Goal: Task Accomplishment & Management: Use online tool/utility

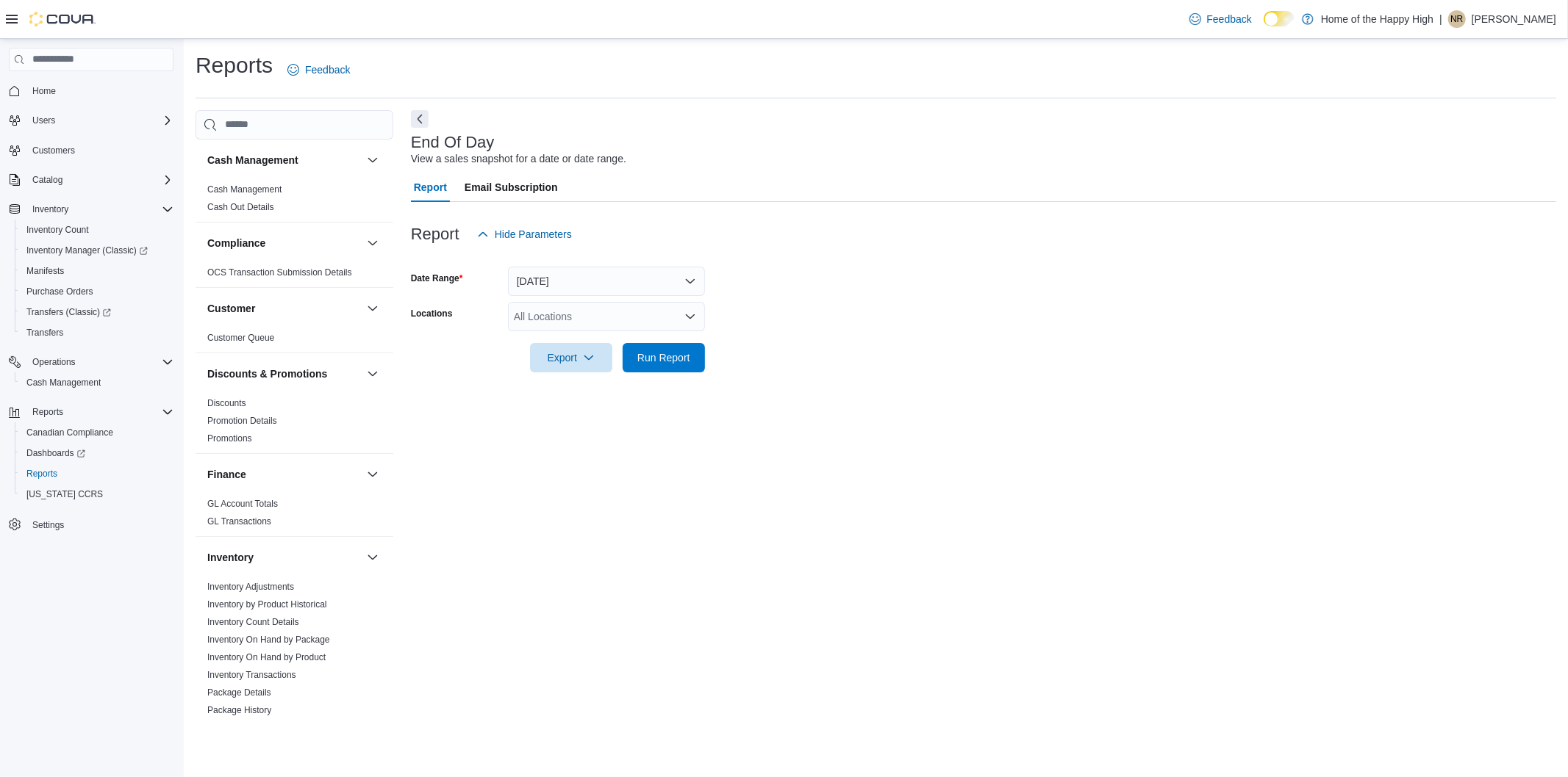
click at [563, 321] on div "All Locations" at bounding box center [606, 317] width 197 height 29
type input "***"
click at [585, 346] on span "Etobicoke - The Queensway - Fire & Flower" at bounding box center [668, 341] width 199 height 15
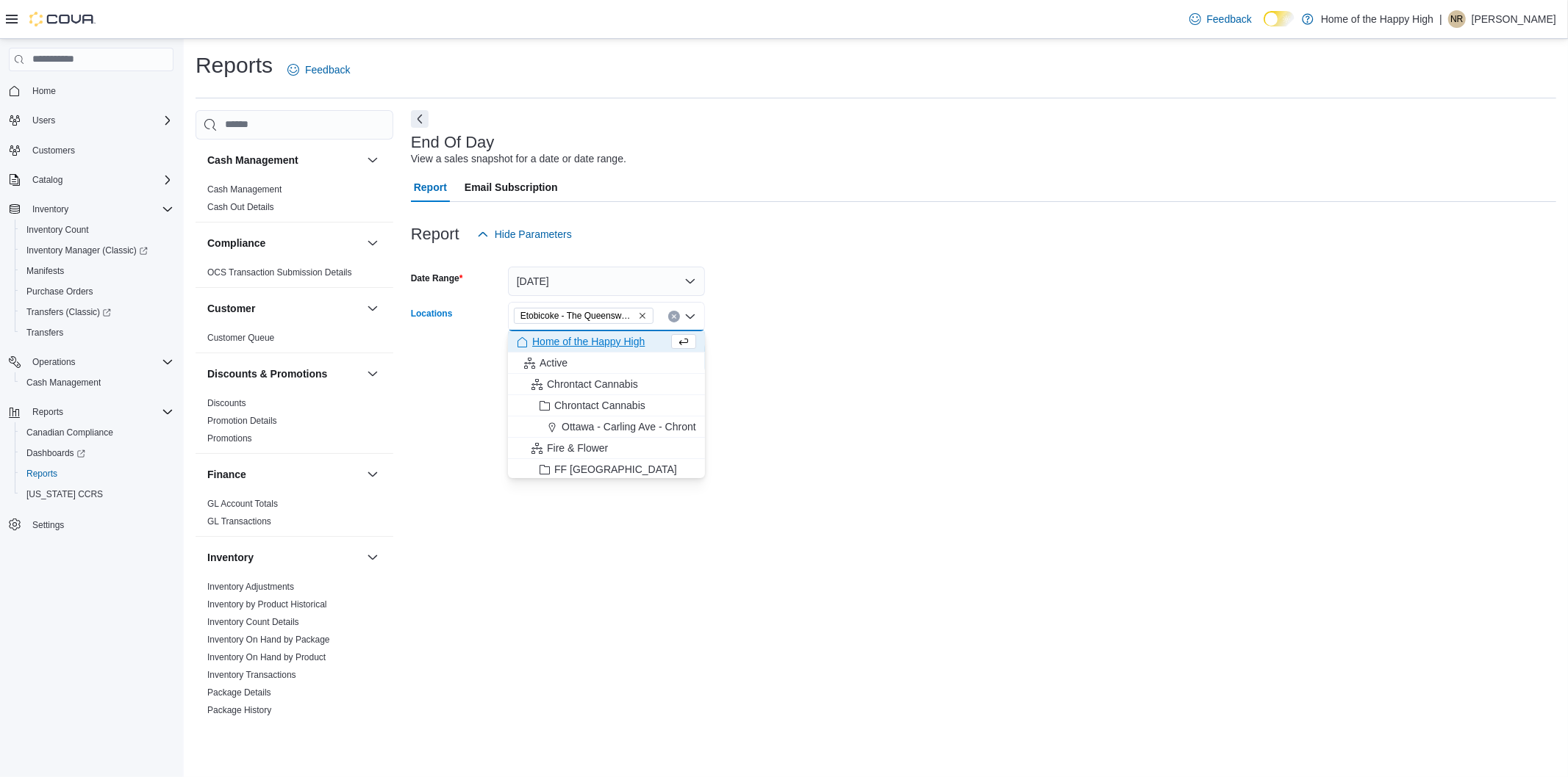
click at [796, 338] on div at bounding box center [983, 336] width 1145 height 11
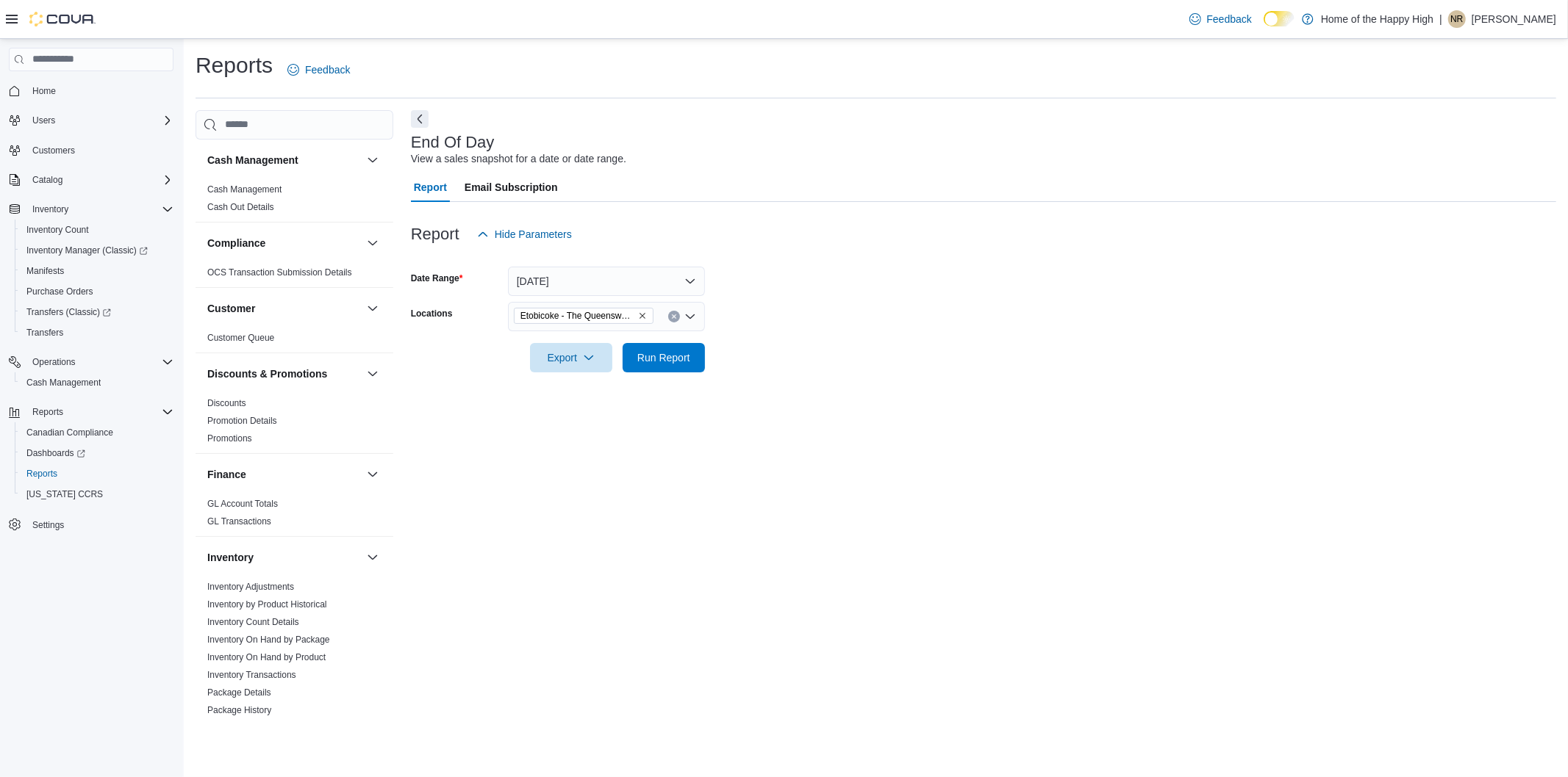
click at [677, 372] on div at bounding box center [983, 381] width 1145 height 18
click at [677, 362] on span "Run Report" at bounding box center [663, 356] width 53 height 15
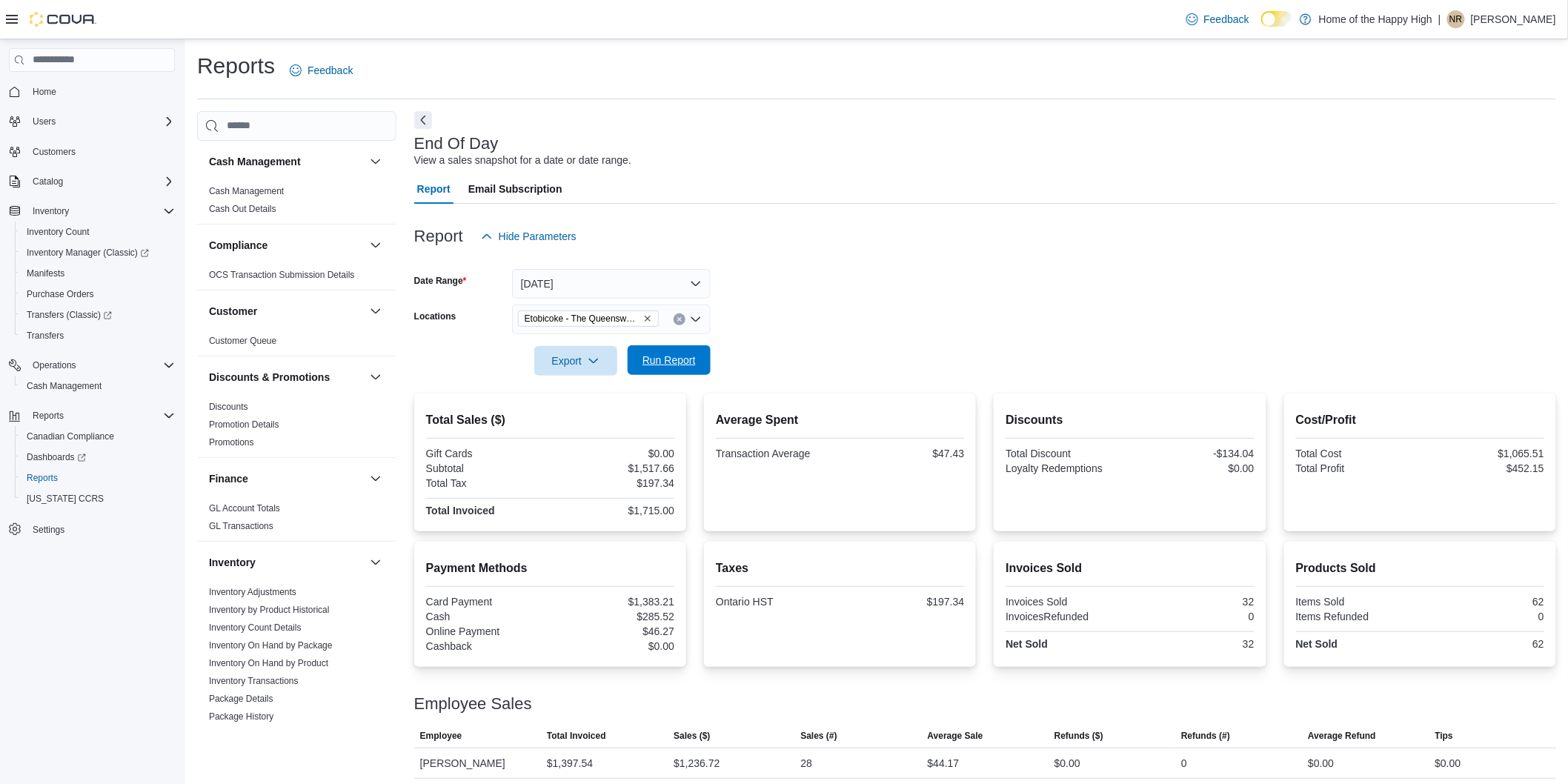
click at [673, 361] on span "Run Report" at bounding box center [669, 360] width 53 height 15
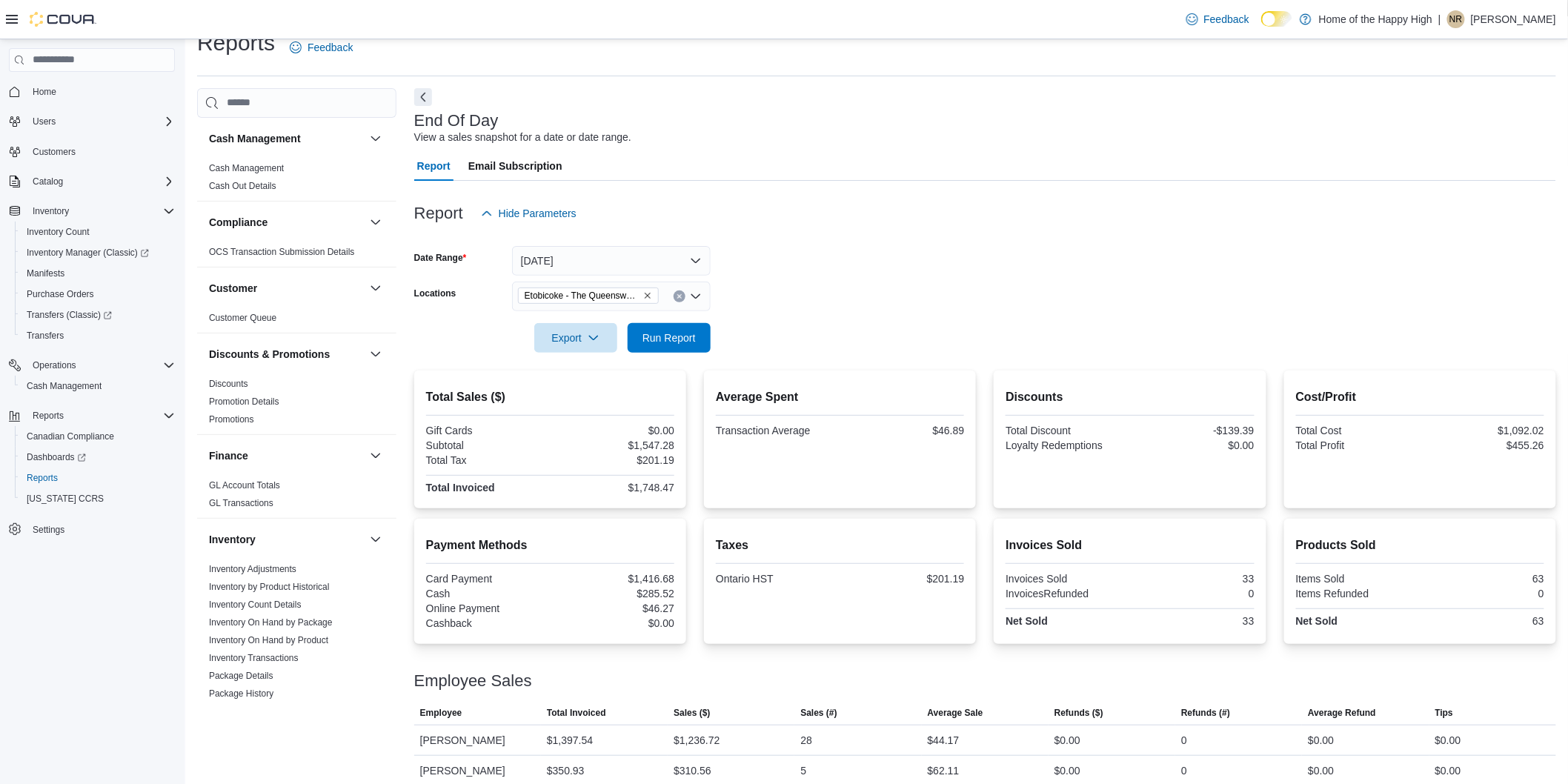
scroll to position [35, 0]
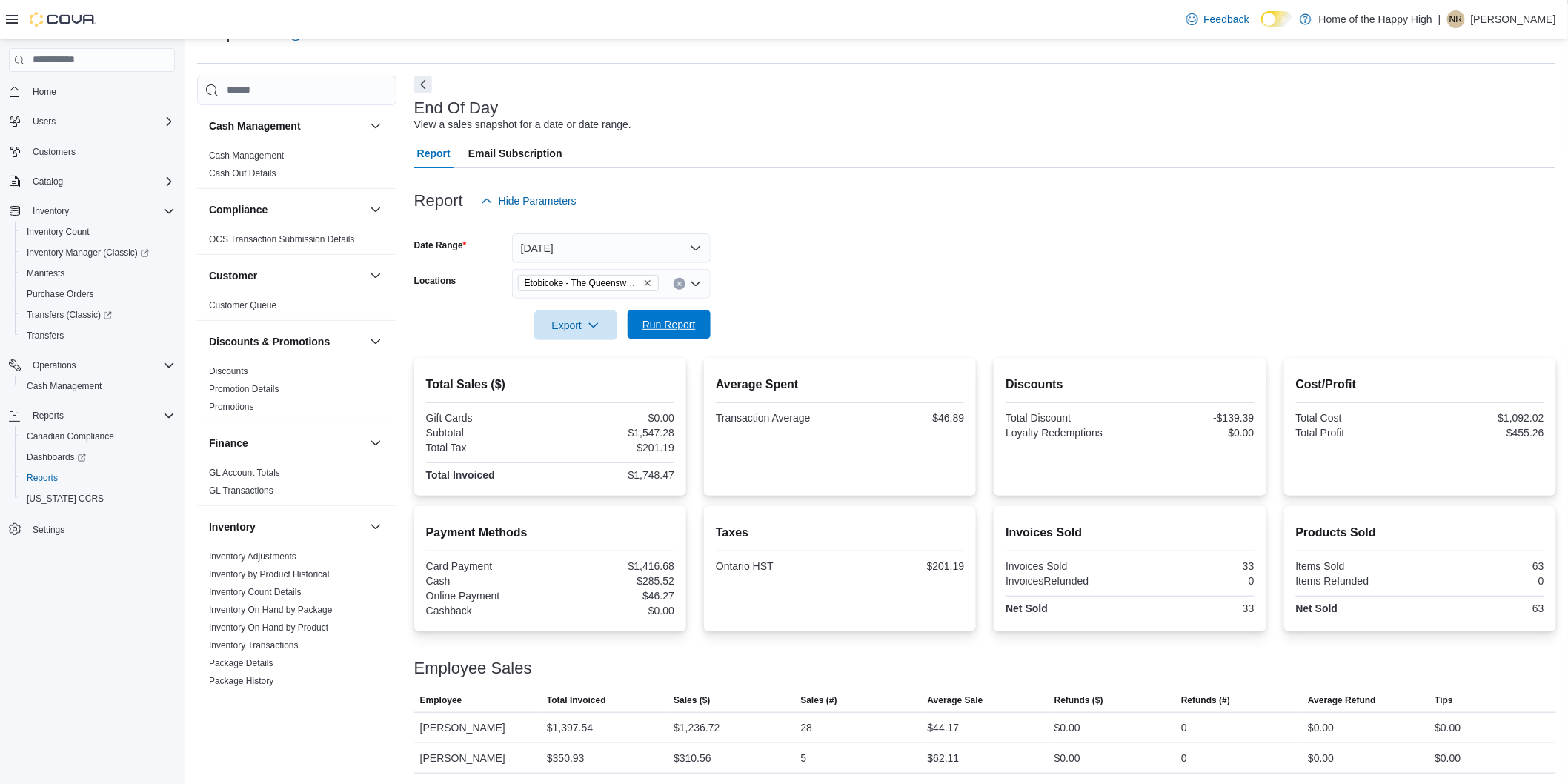
click at [677, 326] on span "Run Report" at bounding box center [669, 324] width 53 height 15
